Goal: Task Accomplishment & Management: Complete application form

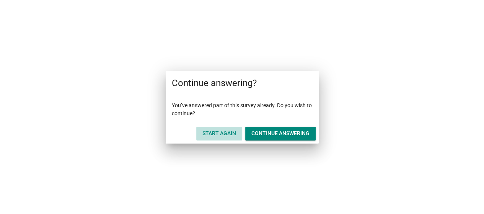
click at [222, 131] on div "Start Again" at bounding box center [219, 133] width 34 height 8
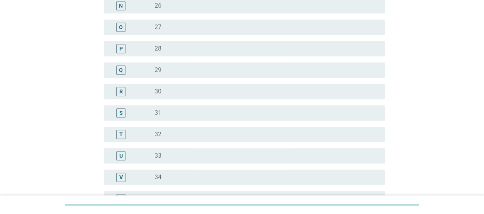
scroll to position [187, 0]
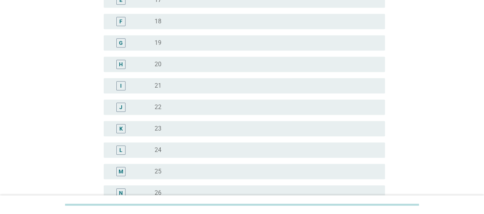
click at [162, 167] on div "radio_button_unchecked 25" at bounding box center [267, 171] width 224 height 9
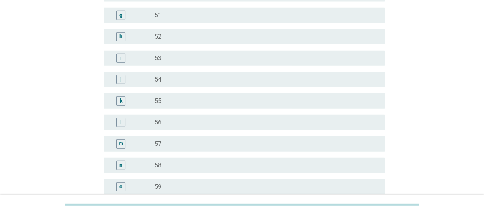
scroll to position [1000, 0]
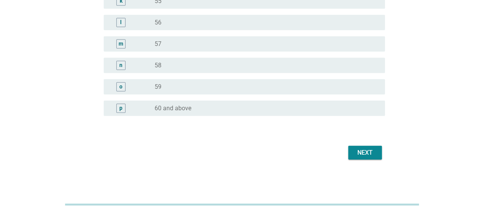
click at [364, 158] on button "Next" at bounding box center [365, 153] width 34 height 14
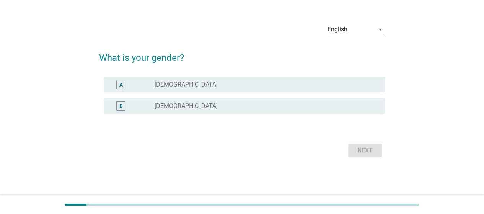
scroll to position [0, 0]
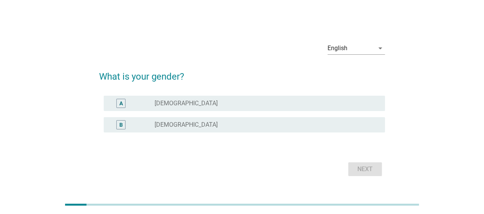
drag, startPoint x: 233, startPoint y: 123, endPoint x: 237, endPoint y: 122, distance: 4.7
click at [233, 123] on div "radio_button_unchecked [DEMOGRAPHIC_DATA]" at bounding box center [264, 125] width 218 height 8
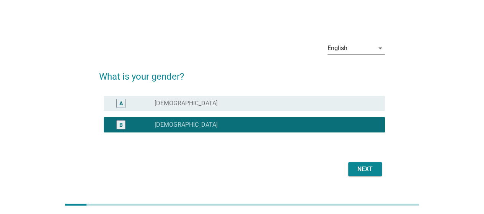
drag, startPoint x: 370, startPoint y: 176, endPoint x: 366, endPoint y: 179, distance: 4.9
click at [368, 177] on div "Next" at bounding box center [242, 169] width 286 height 18
click at [368, 170] on div "Next" at bounding box center [364, 169] width 21 height 9
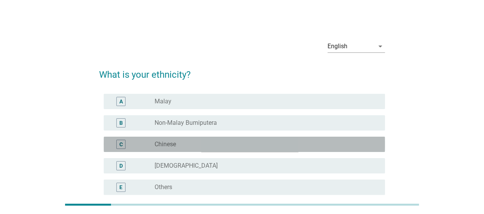
click at [229, 142] on div "radio_button_unchecked Chinese" at bounding box center [264, 144] width 218 height 8
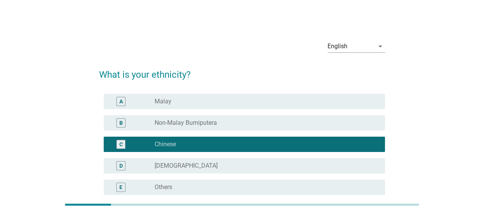
scroll to position [79, 0]
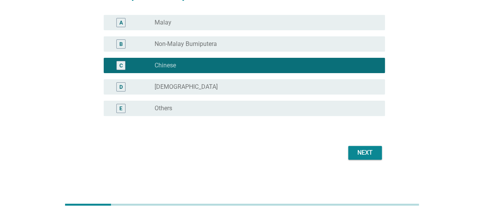
click at [370, 156] on div "Next" at bounding box center [364, 152] width 21 height 9
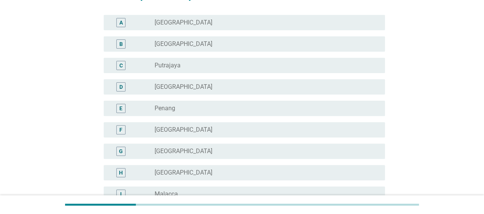
scroll to position [0, 0]
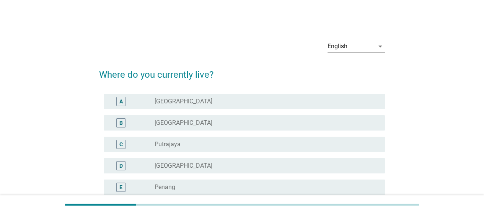
click at [217, 100] on div "radio_button_unchecked [GEOGRAPHIC_DATA]" at bounding box center [264, 102] width 218 height 8
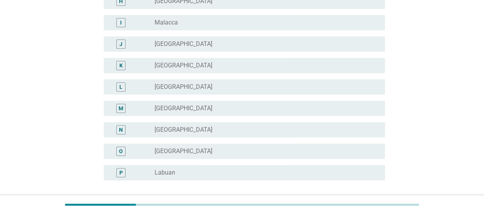
scroll to position [315, 0]
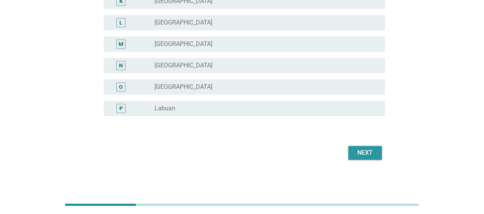
click at [367, 151] on div "Next" at bounding box center [364, 152] width 21 height 9
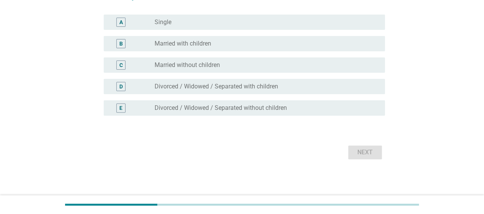
scroll to position [0, 0]
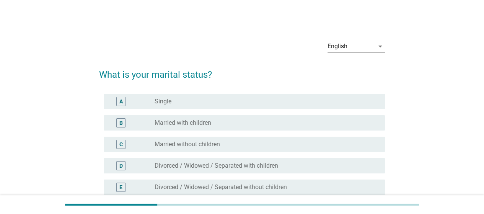
click at [258, 107] on div "A radio_button_unchecked Single" at bounding box center [244, 101] width 281 height 15
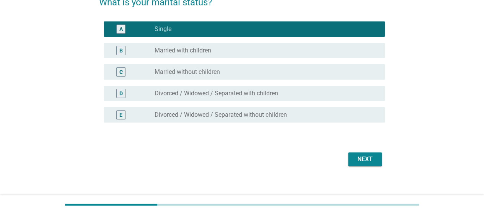
scroll to position [79, 0]
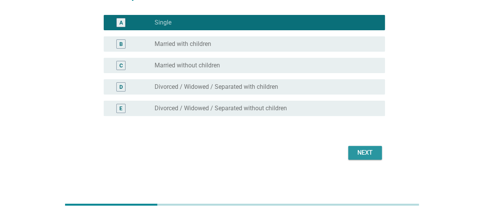
click at [369, 154] on div "Next" at bounding box center [364, 152] width 21 height 9
